Goal: Task Accomplishment & Management: Use online tool/utility

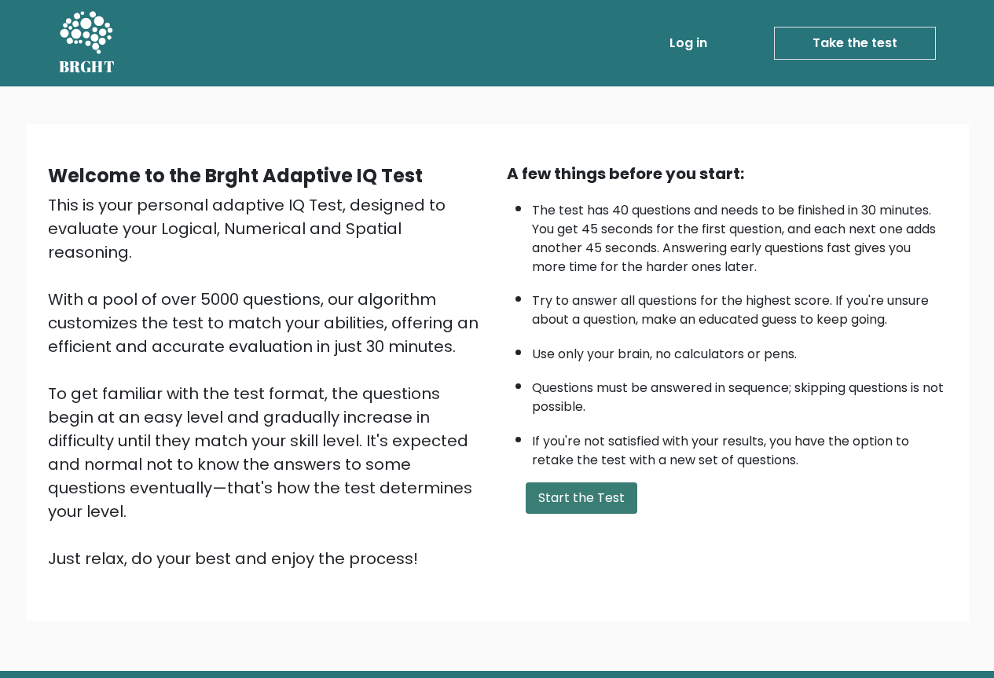
click at [596, 508] on button "Start the Test" at bounding box center [582, 497] width 112 height 31
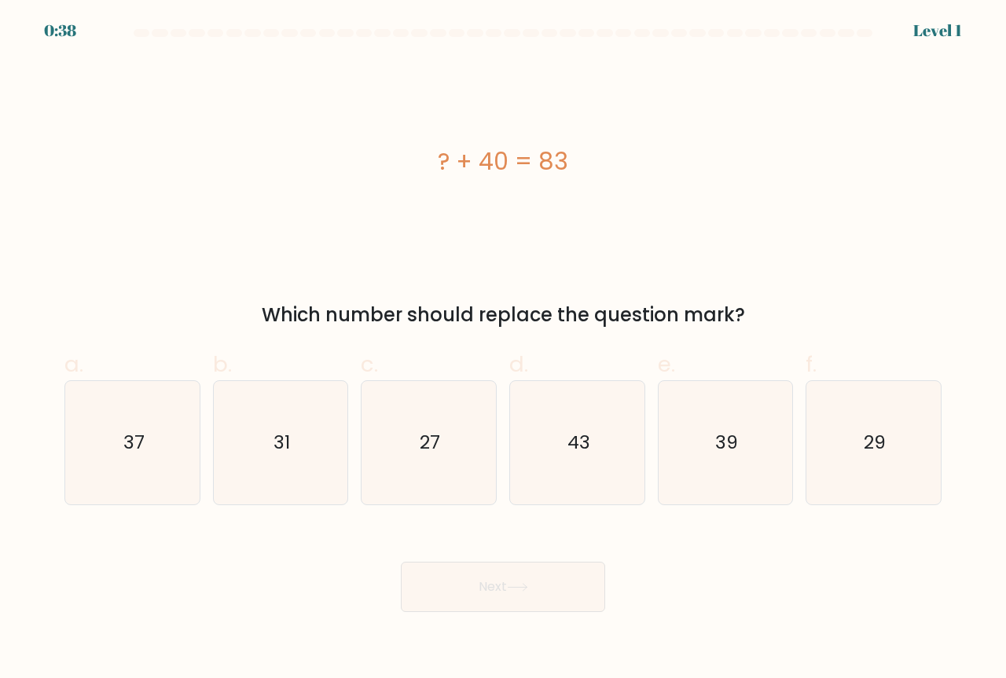
drag, startPoint x: 429, startPoint y: 152, endPoint x: 606, endPoint y: 163, distance: 177.1
click at [606, 163] on div "? + 40 = 83" at bounding box center [502, 161] width 877 height 35
click at [430, 259] on div "? + 40 = 83" at bounding box center [502, 162] width 877 height 204
drag, startPoint x: 858, startPoint y: 101, endPoint x: 827, endPoint y: 46, distance: 63.7
click at [854, 89] on div "? + 40 = 83" at bounding box center [502, 162] width 877 height 204
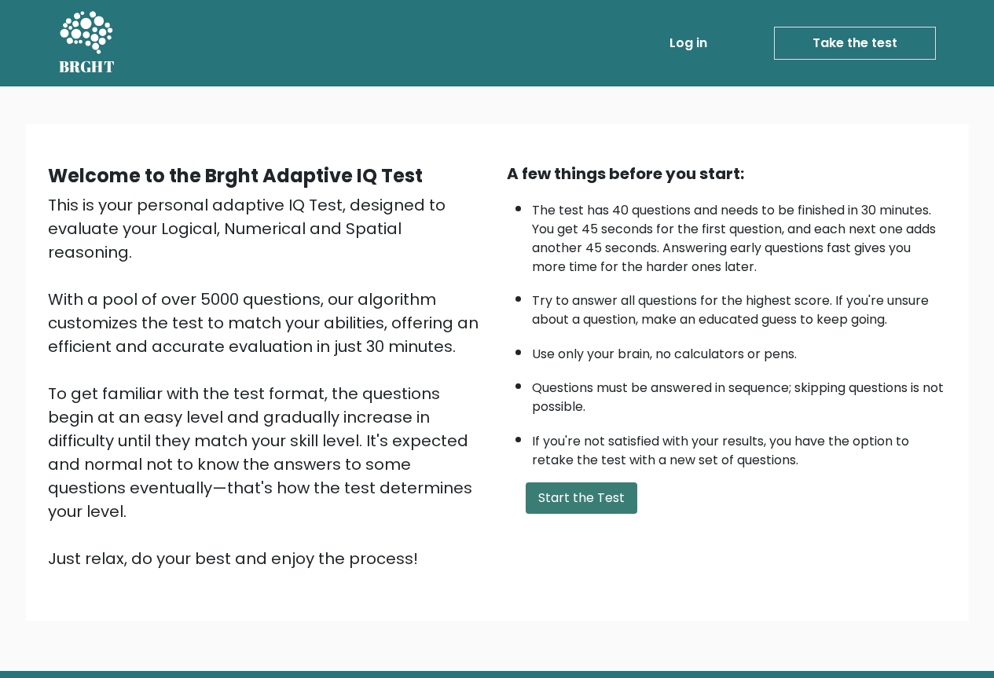
click at [618, 501] on button "Start the Test" at bounding box center [582, 497] width 112 height 31
click at [607, 491] on button "Start the Test" at bounding box center [582, 497] width 112 height 31
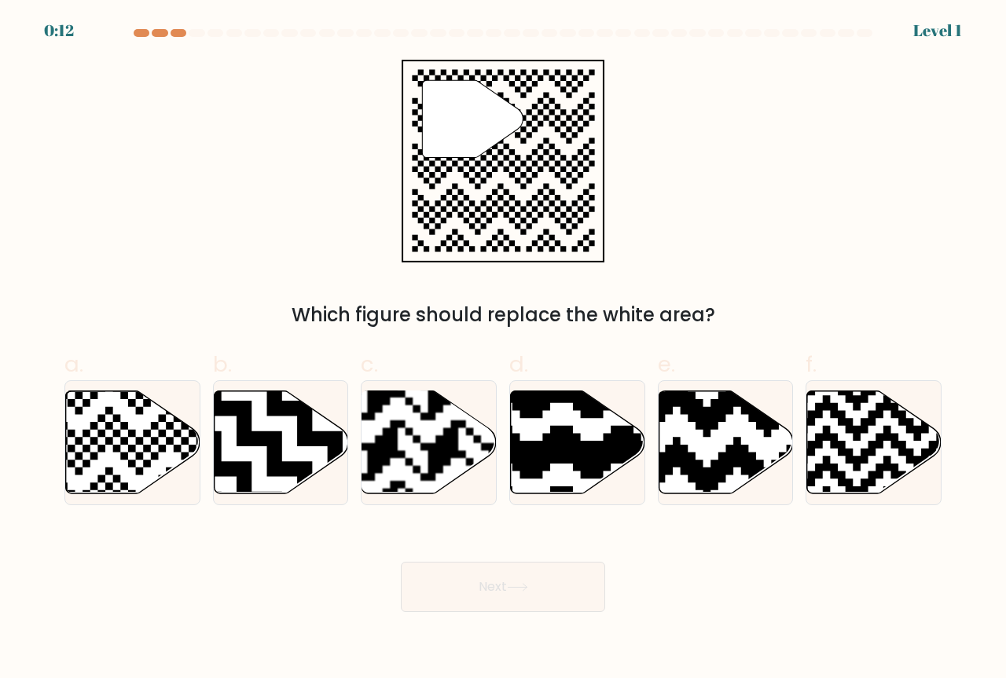
click at [276, 557] on div "Next" at bounding box center [503, 568] width 896 height 88
click at [141, 36] on div at bounding box center [142, 33] width 16 height 8
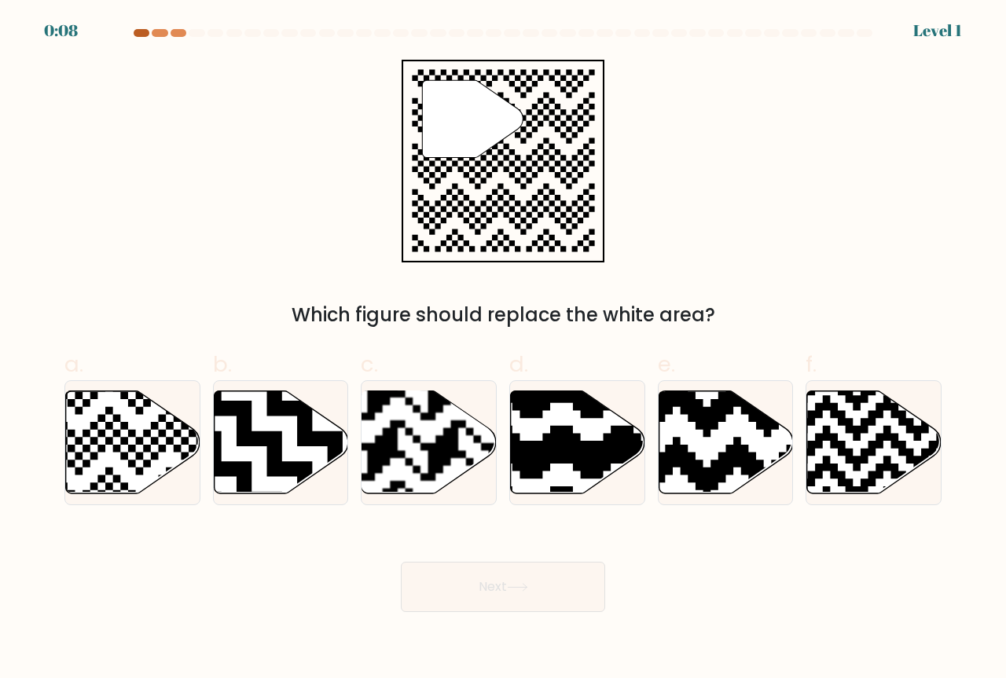
click at [141, 36] on div at bounding box center [142, 33] width 16 height 8
drag, startPoint x: 141, startPoint y: 36, endPoint x: 156, endPoint y: 36, distance: 14.9
click at [142, 36] on div at bounding box center [142, 33] width 16 height 8
click at [158, 35] on div at bounding box center [160, 33] width 16 height 8
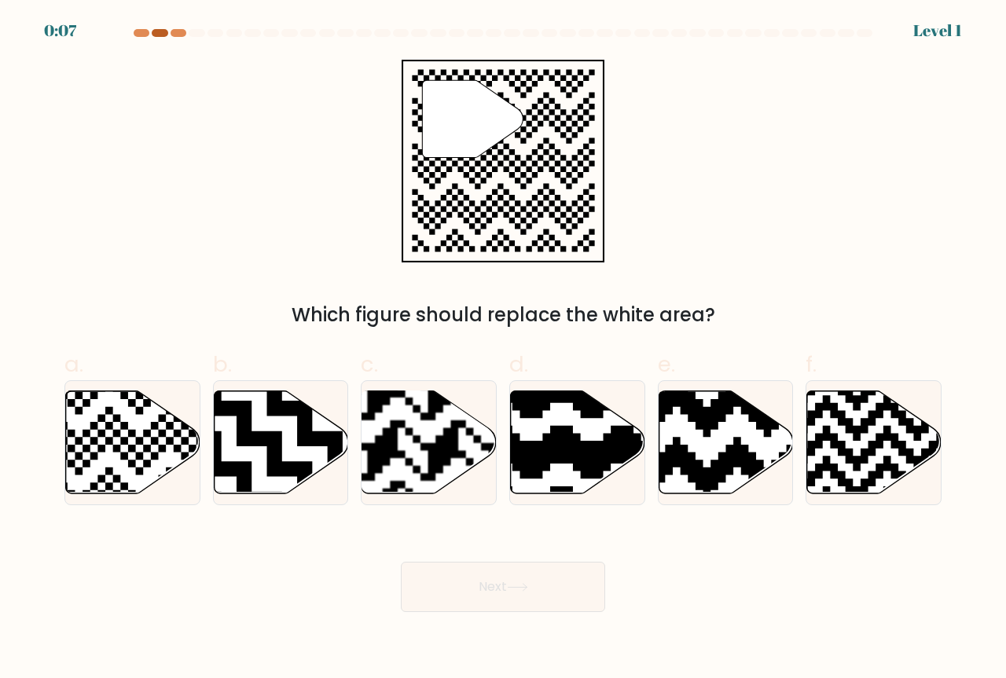
click at [158, 35] on div at bounding box center [160, 33] width 16 height 8
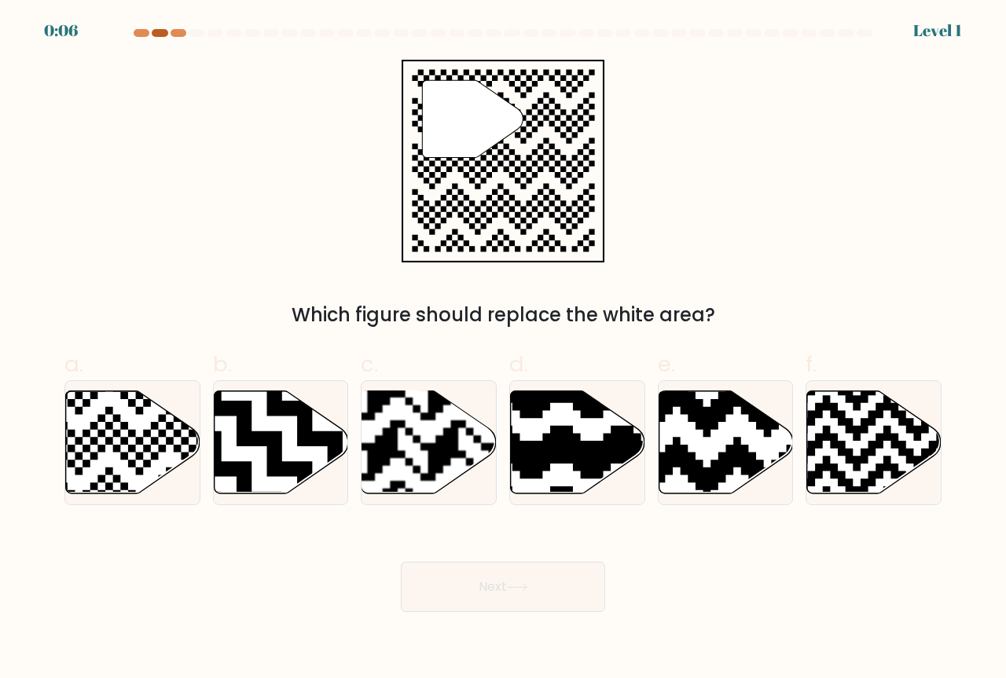
click at [158, 35] on div at bounding box center [160, 33] width 16 height 8
click at [159, 35] on div at bounding box center [160, 33] width 16 height 8
drag, startPoint x: 159, startPoint y: 35, endPoint x: 169, endPoint y: 38, distance: 10.7
click at [160, 34] on div at bounding box center [160, 33] width 16 height 8
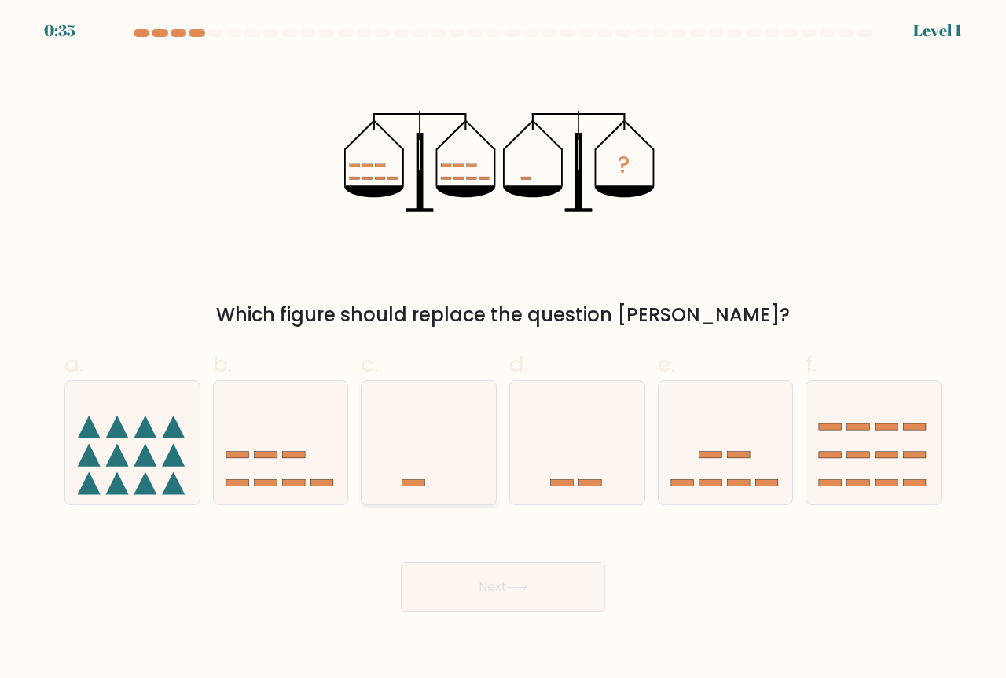
click at [429, 474] on icon at bounding box center [428, 442] width 134 height 111
click at [503, 350] on input "c." at bounding box center [503, 344] width 1 height 10
radio input "true"
click at [542, 636] on body "0:34 Level 1" at bounding box center [503, 339] width 1006 height 678
click at [539, 591] on button "Next" at bounding box center [503, 587] width 204 height 50
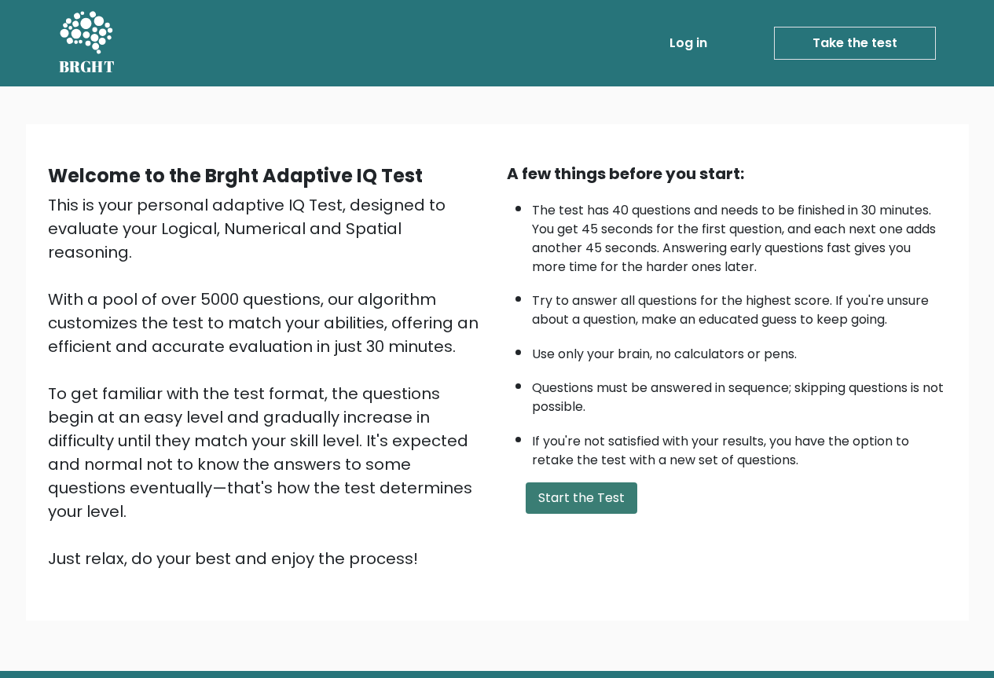
click at [607, 508] on button "Start the Test" at bounding box center [582, 497] width 112 height 31
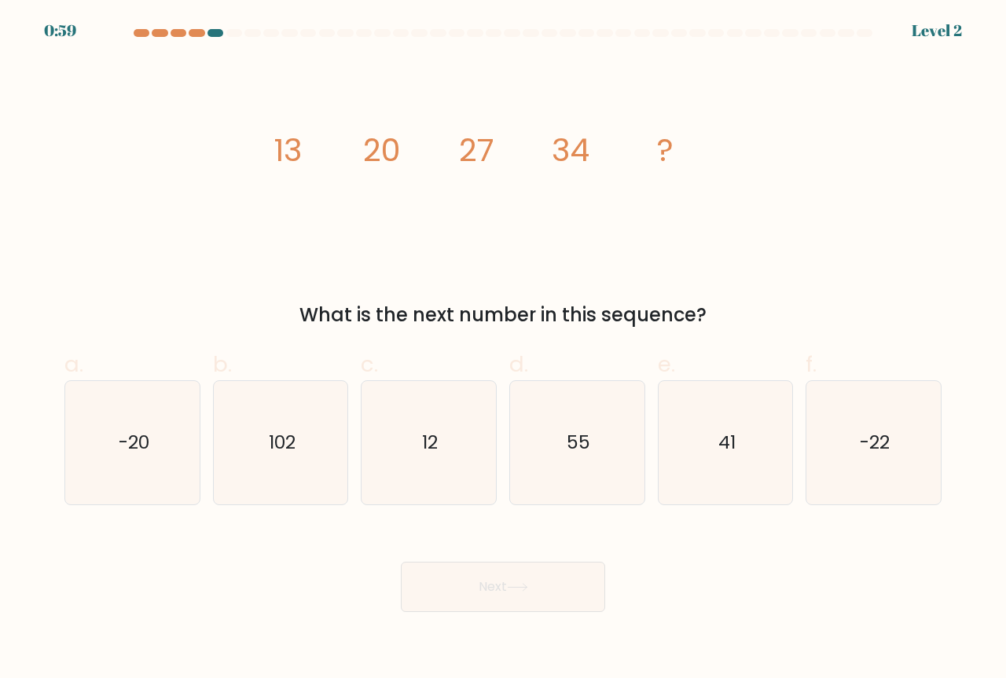
click at [940, 21] on div "Level 2" at bounding box center [937, 31] width 50 height 24
